Goal: Navigation & Orientation: Find specific page/section

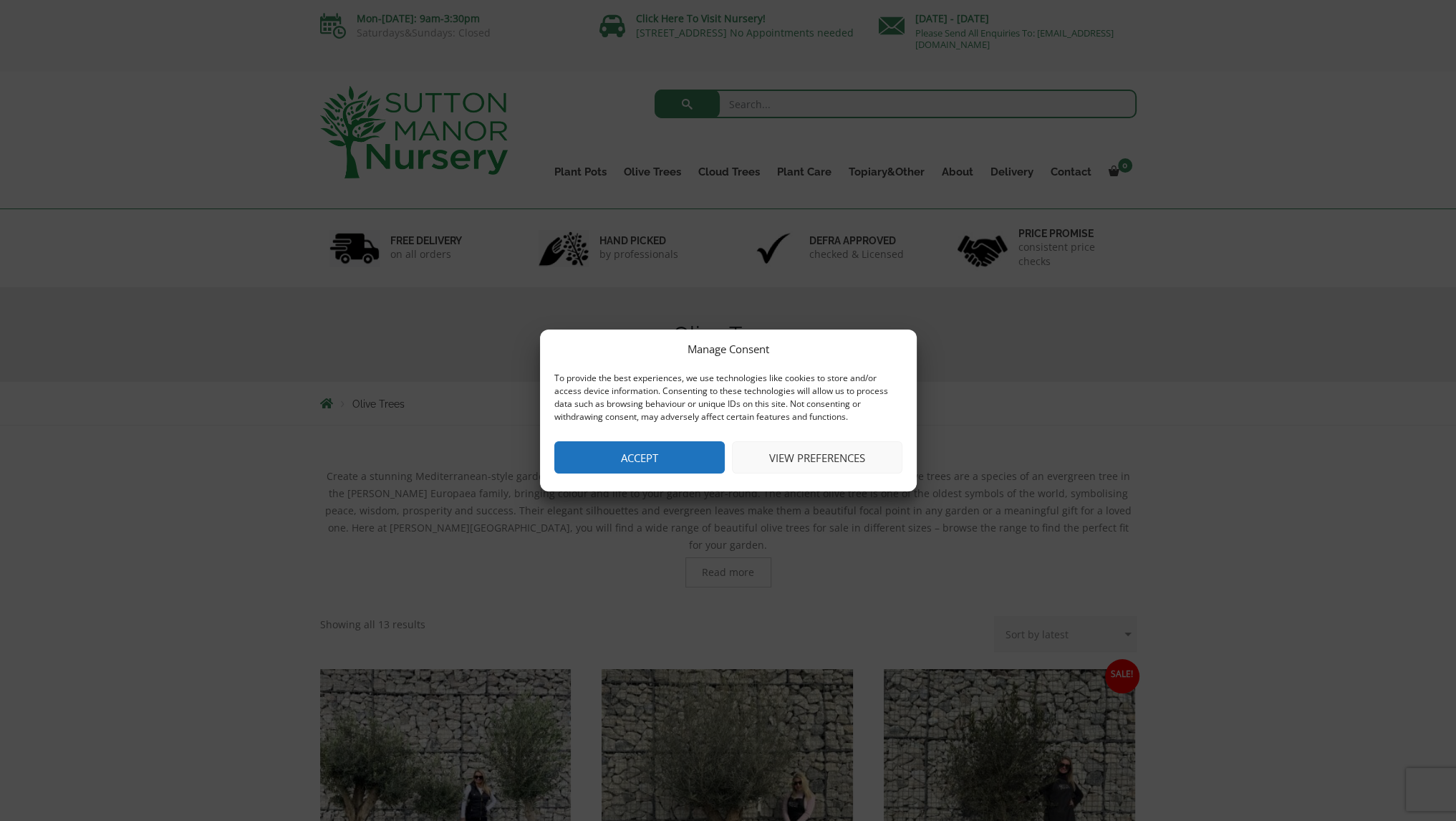
click at [651, 463] on button "Accept" at bounding box center [639, 458] width 171 height 32
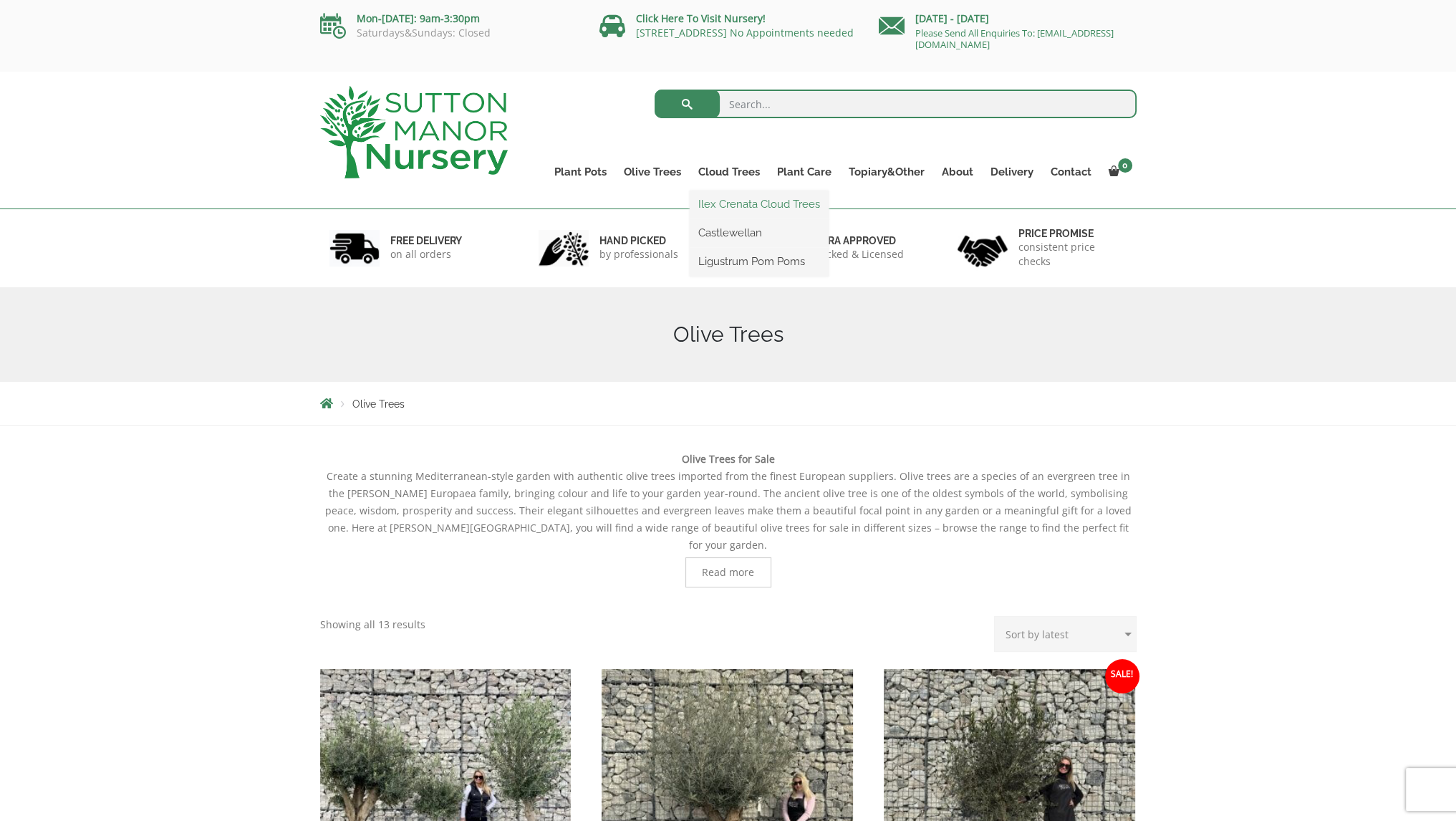
click at [751, 210] on link "Ilex Crenata Cloud Trees" at bounding box center [759, 204] width 139 height 22
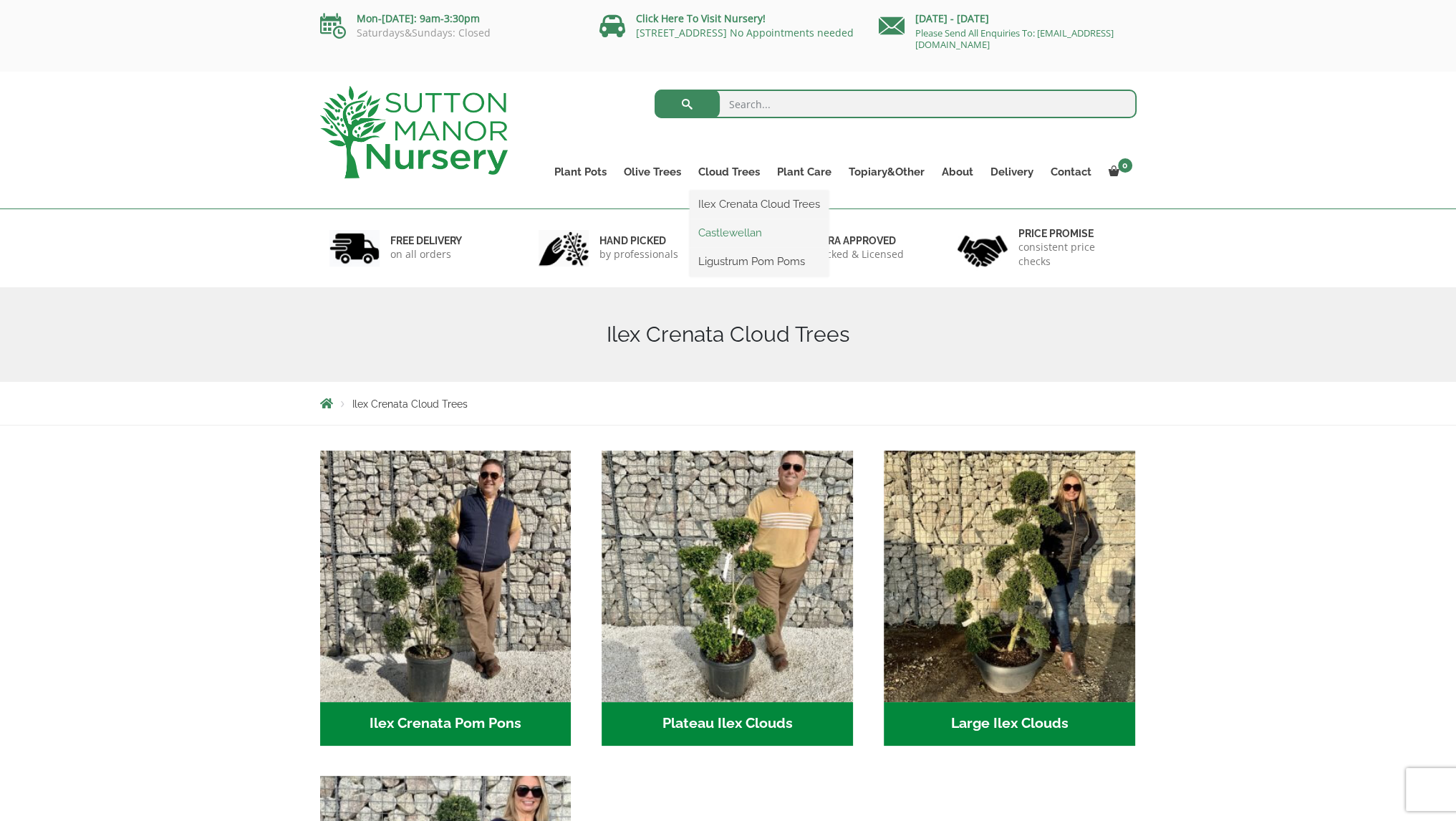
click at [734, 231] on link "Castlewellan" at bounding box center [759, 233] width 139 height 22
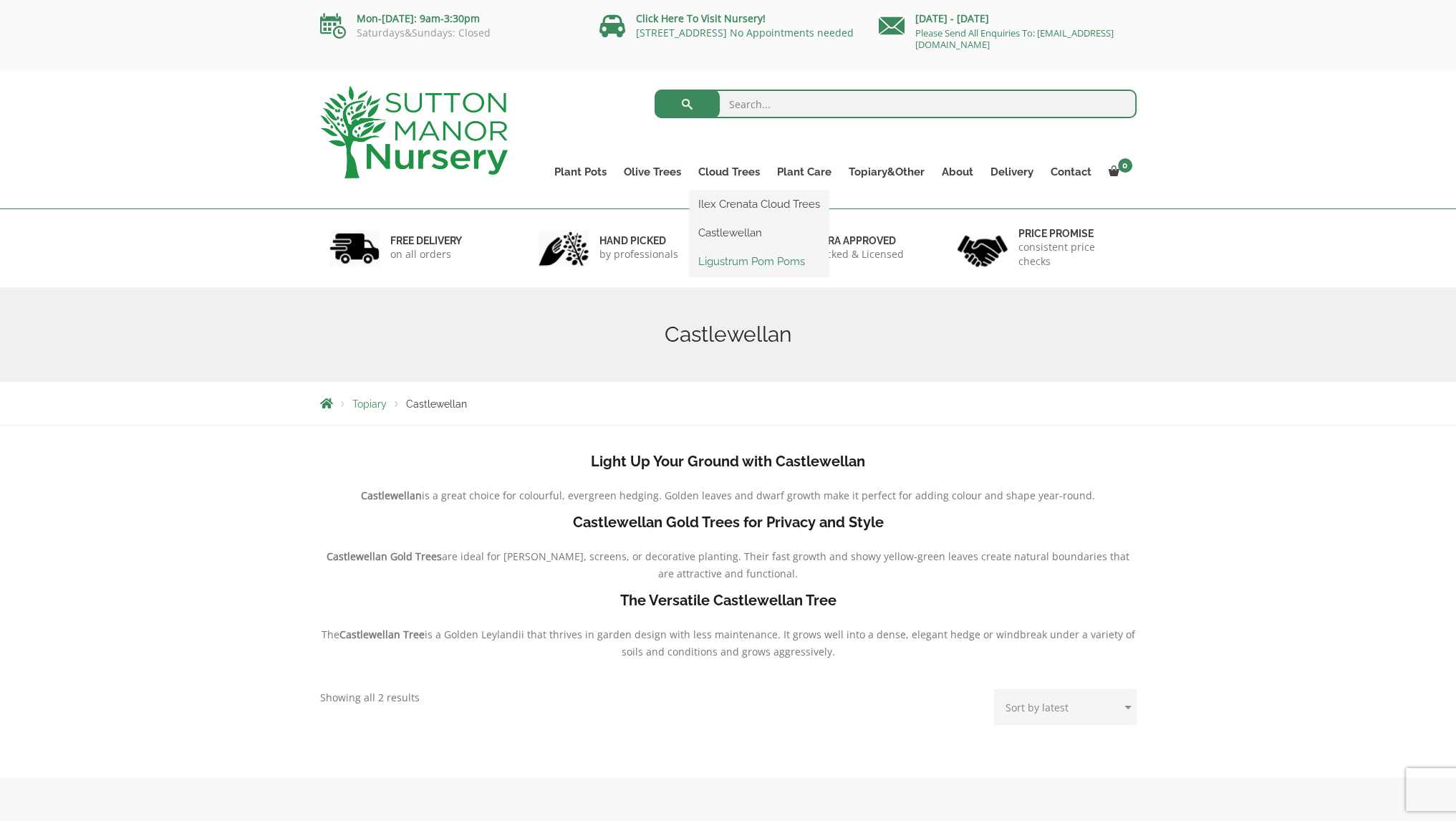
click at [731, 262] on link "Ligustrum Pom Poms" at bounding box center [759, 262] width 139 height 22
